Goal: Transaction & Acquisition: Book appointment/travel/reservation

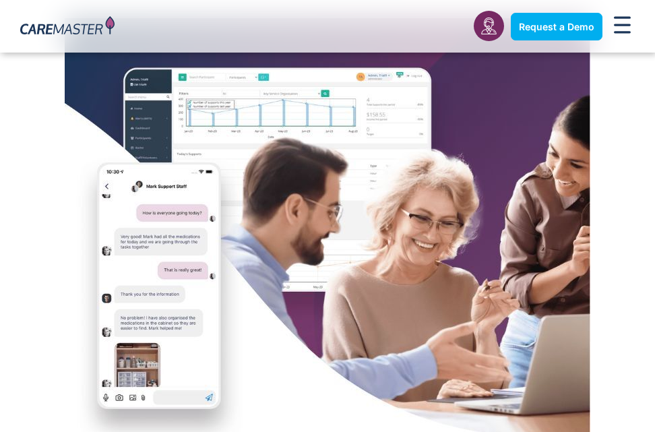
scroll to position [67, 0]
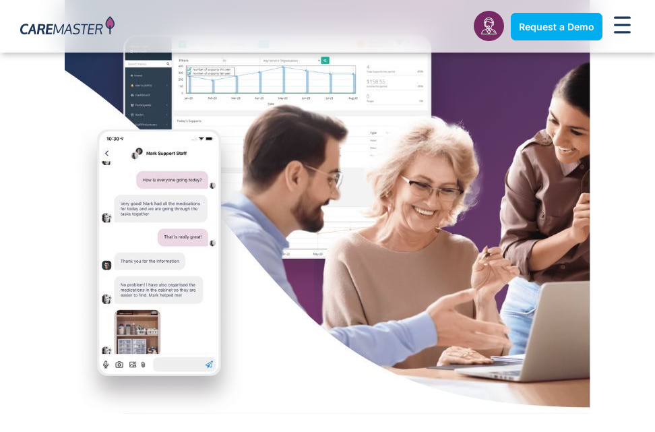
click at [367, 139] on img at bounding box center [327, 199] width 525 height 428
click at [366, 138] on img at bounding box center [327, 199] width 525 height 428
drag, startPoint x: 403, startPoint y: 134, endPoint x: 386, endPoint y: 146, distance: 21.3
drag, startPoint x: 382, startPoint y: 143, endPoint x: 380, endPoint y: 162, distance: 19.6
click at [380, 162] on img at bounding box center [327, 199] width 525 height 428
